Goal: Transaction & Acquisition: Purchase product/service

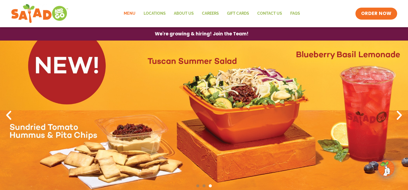
click at [134, 13] on link "Menu" at bounding box center [130, 13] width 20 height 13
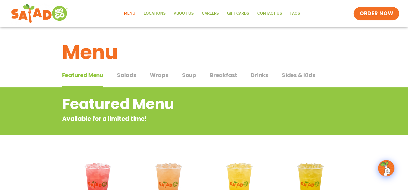
click at [375, 10] on span "ORDER NOW" at bounding box center [376, 13] width 34 height 7
